Goal: Task Accomplishment & Management: Manage account settings

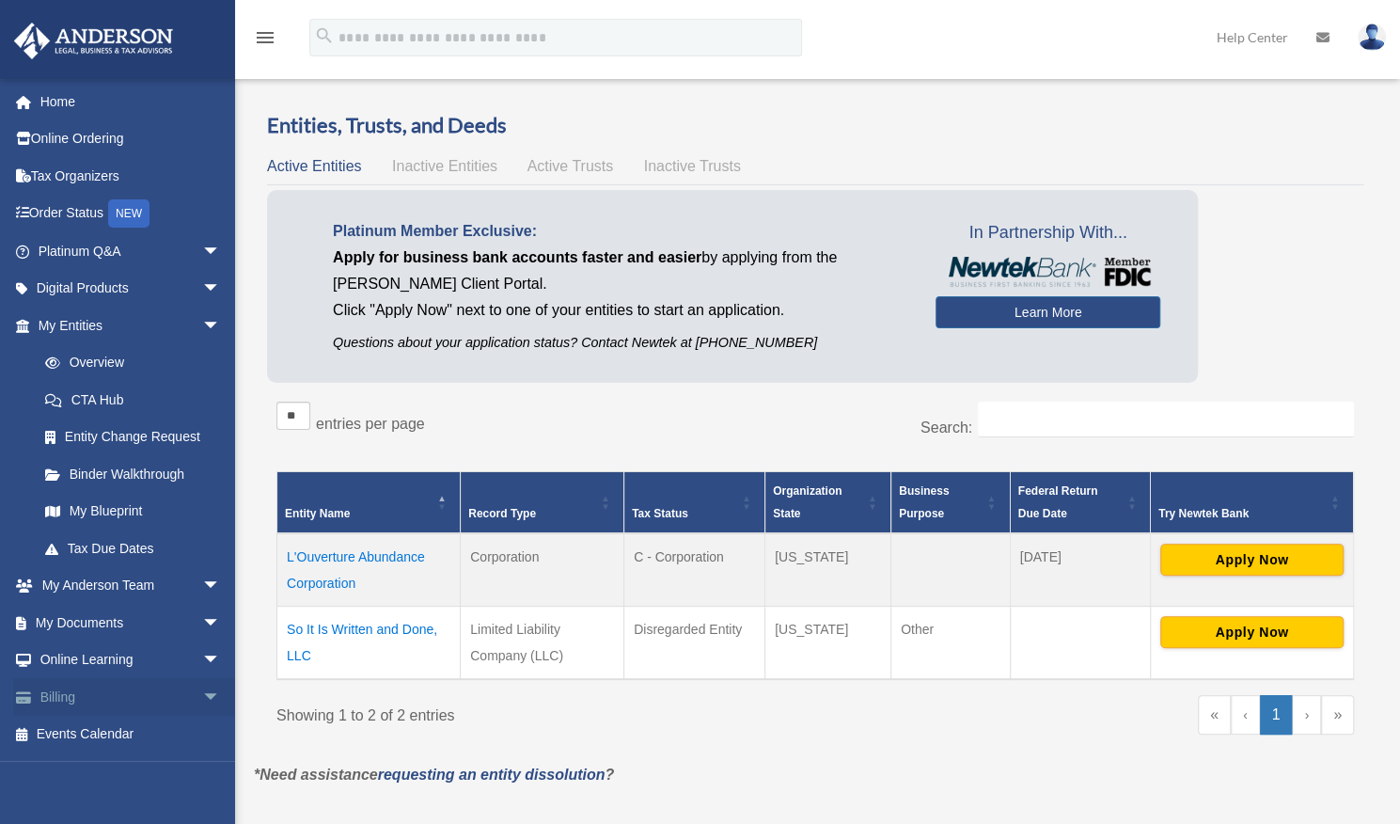
click at [68, 707] on link "Billing arrow_drop_down" at bounding box center [131, 697] width 236 height 38
click at [207, 687] on span "arrow_drop_down" at bounding box center [221, 697] width 38 height 39
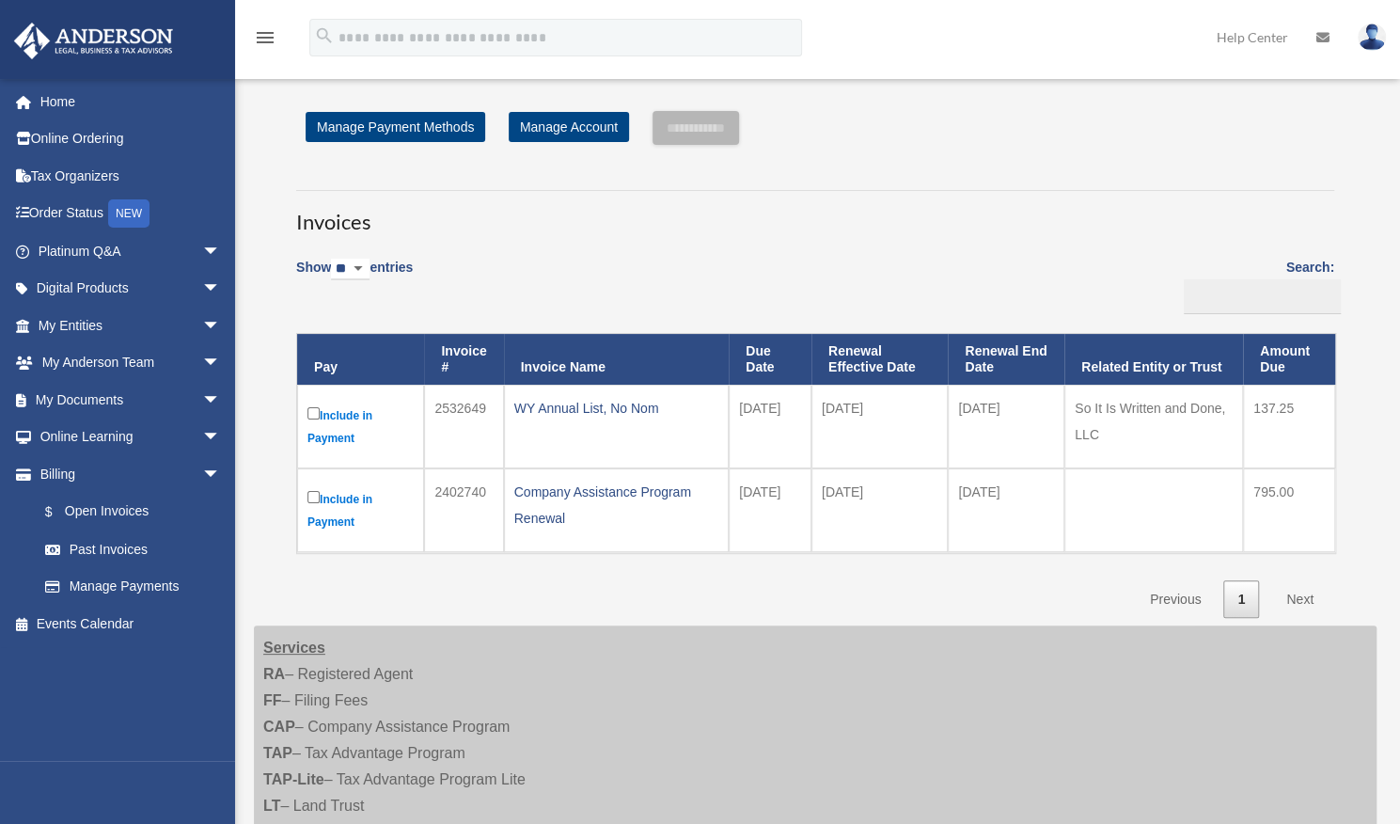
click at [1179, 411] on td "So It Is Written and Done, LLC" at bounding box center [1154, 427] width 179 height 84
click at [551, 413] on div "WY Annual List, No Nom" at bounding box center [616, 408] width 205 height 26
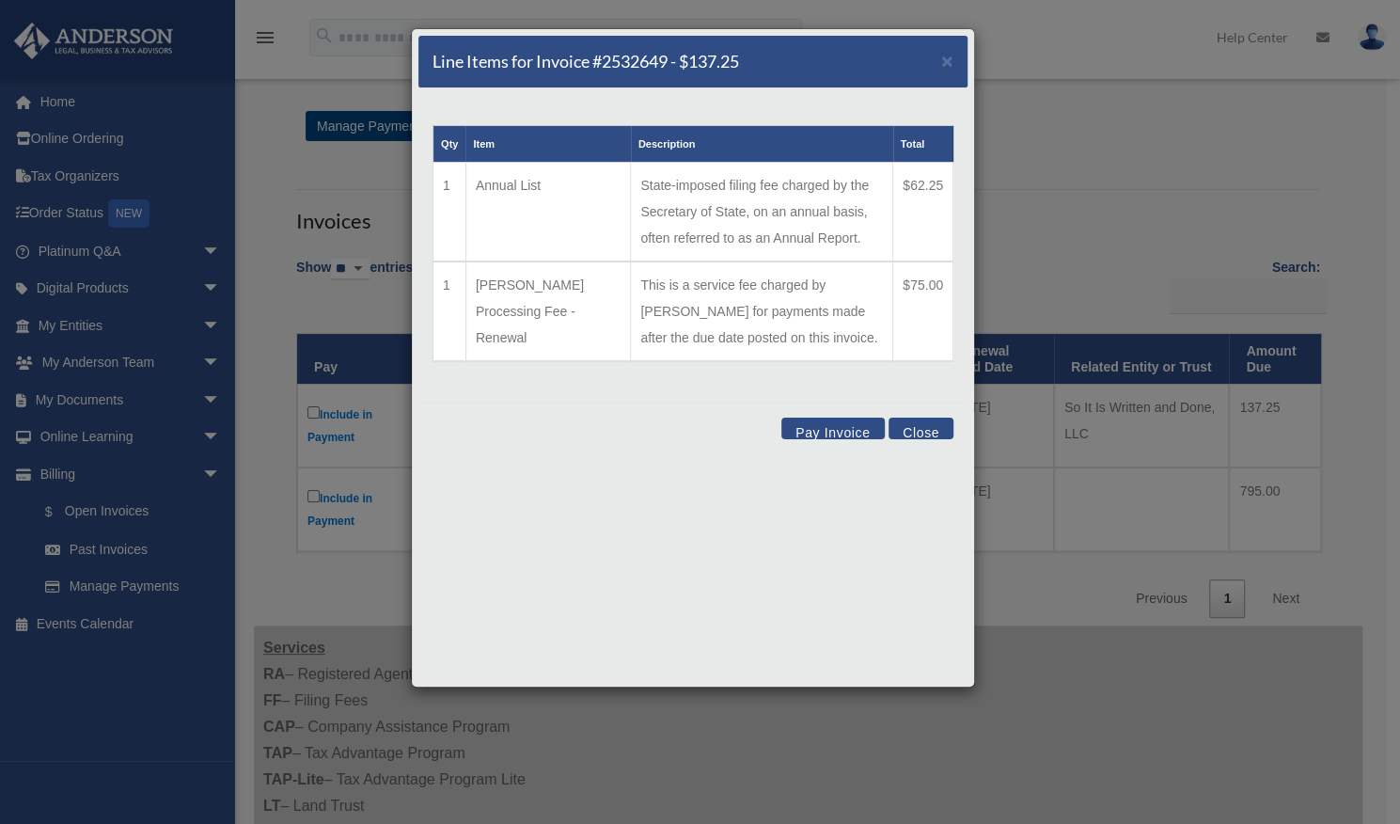
click at [924, 431] on button "Close" at bounding box center [921, 429] width 65 height 22
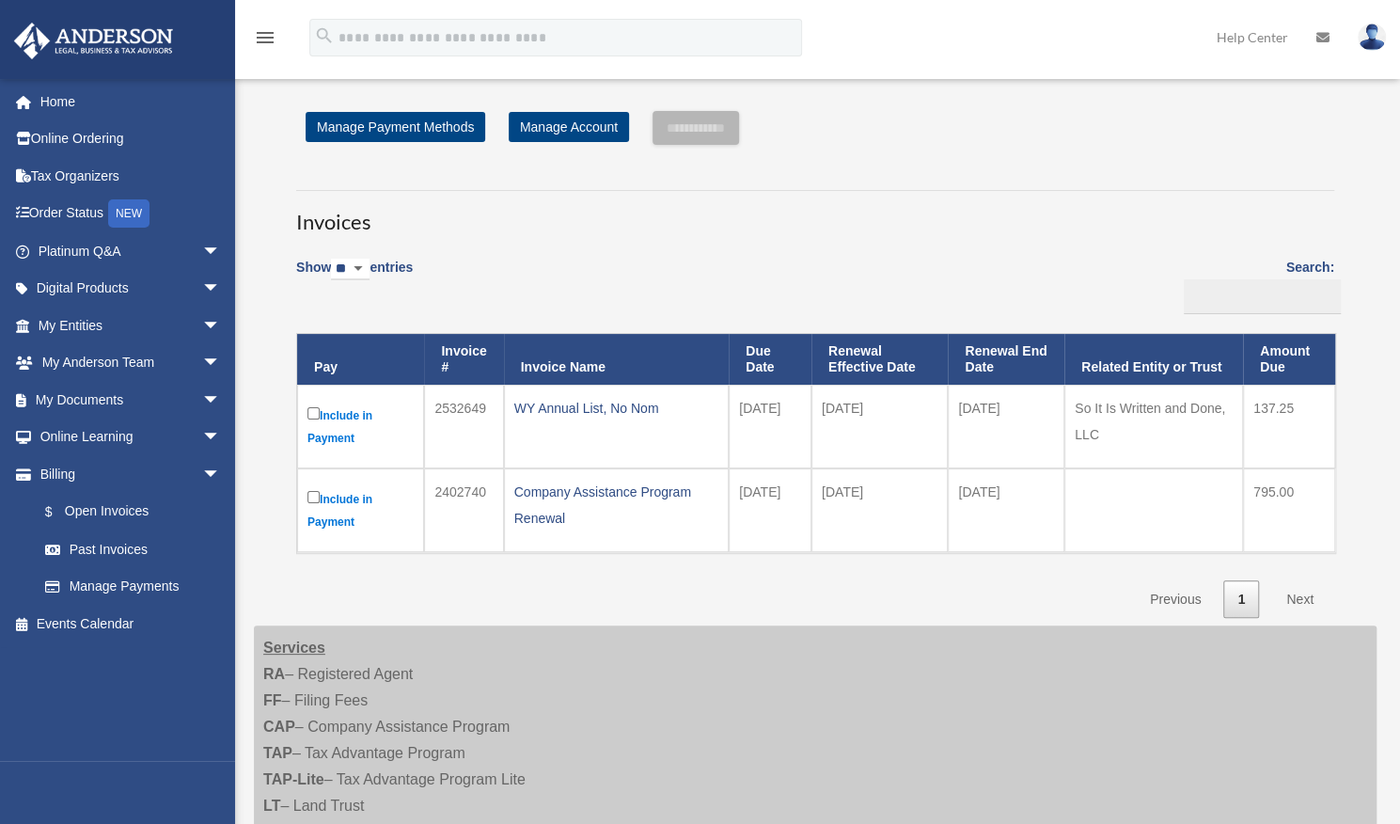
click at [813, 440] on td "[DATE]" at bounding box center [880, 427] width 136 height 84
